Goal: Contribute content: Contribute content

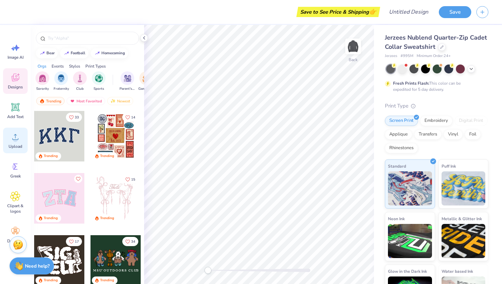
click at [17, 137] on icon at bounding box center [15, 137] width 10 height 10
click at [11, 143] on div "Upload" at bounding box center [15, 141] width 25 height 26
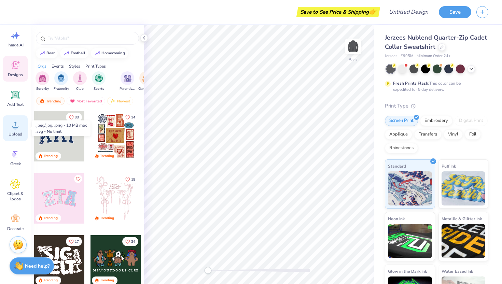
scroll to position [15, 0]
click at [15, 126] on circle at bounding box center [15, 124] width 5 height 5
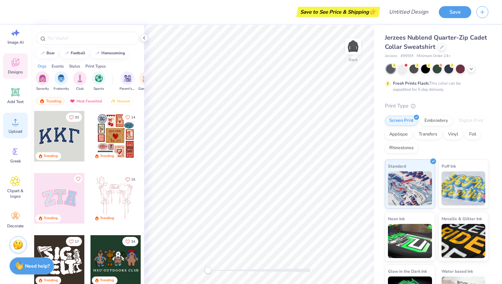
click at [11, 122] on icon at bounding box center [15, 122] width 10 height 10
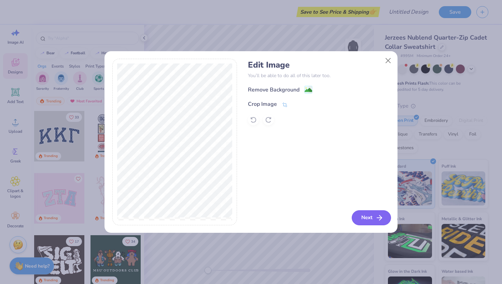
click at [373, 217] on button "Next" at bounding box center [371, 217] width 39 height 15
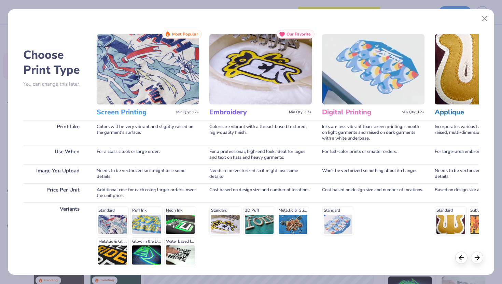
click at [152, 84] on img at bounding box center [148, 69] width 102 height 70
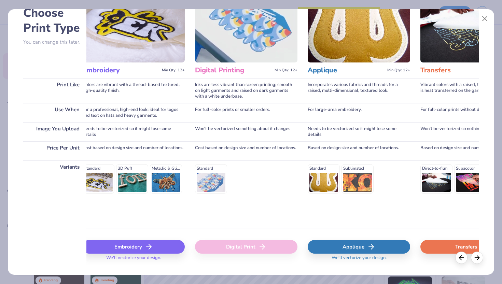
scroll to position [0, 0]
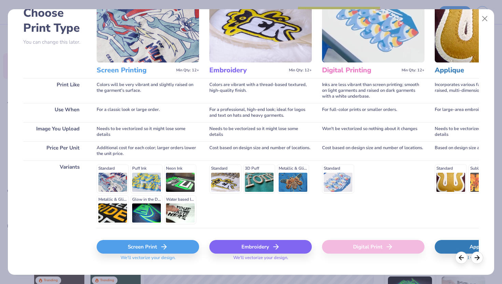
click at [169, 246] on div "Screen Print" at bounding box center [148, 247] width 102 height 14
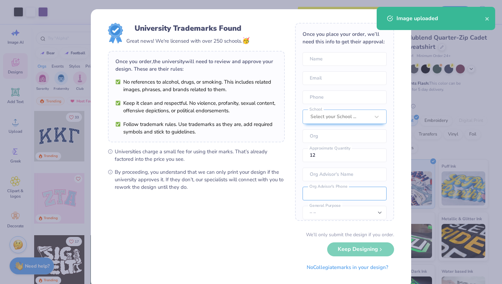
click at [316, 187] on input "tel" at bounding box center [344, 194] width 84 height 14
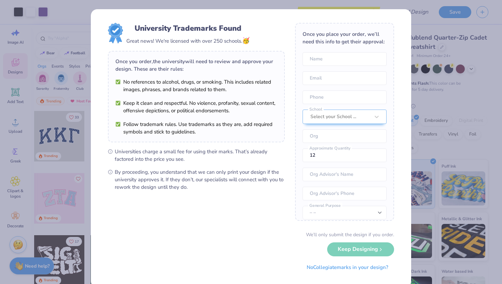
click at [414, 70] on div "University Trademarks Found Great news! We're licensed with over 250 schools. 🥳…" at bounding box center [251, 142] width 502 height 284
